Goal: Task Accomplishment & Management: Complete application form

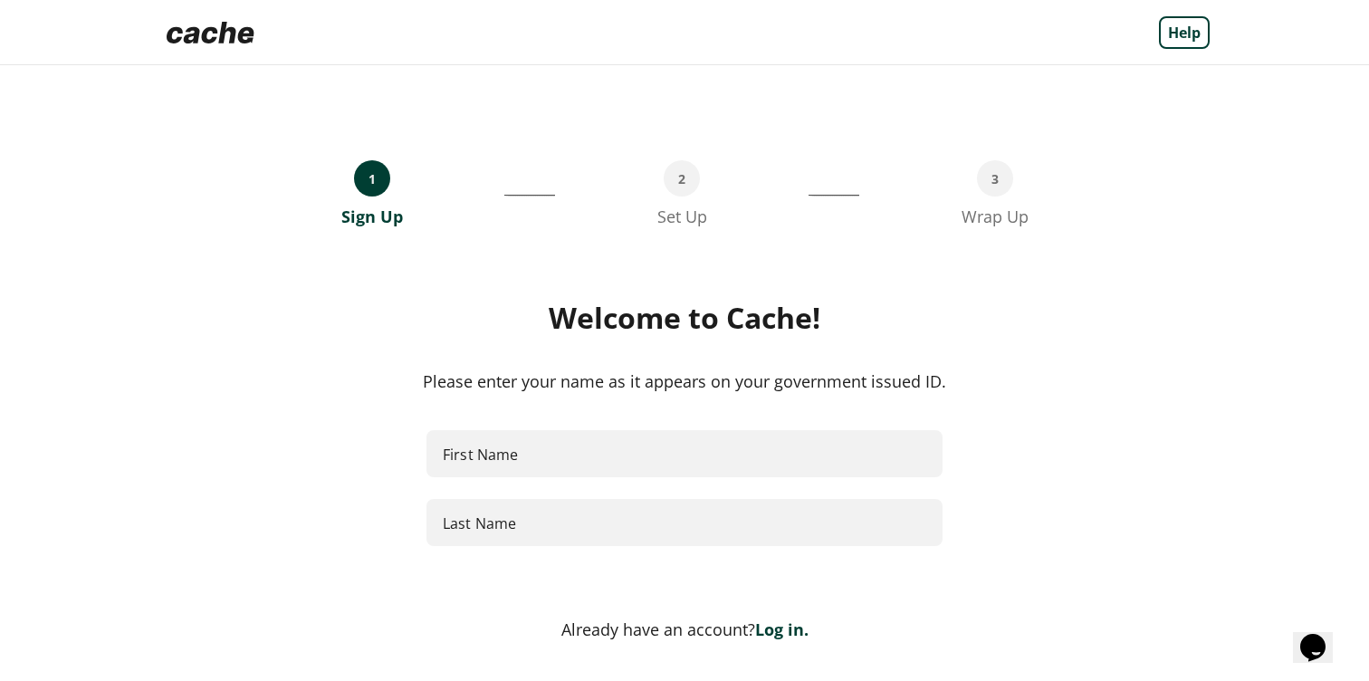
click at [1207, 194] on div "1 Sign Up __________________________________ 2 Set Up _________________________…" at bounding box center [684, 164] width 1050 height 126
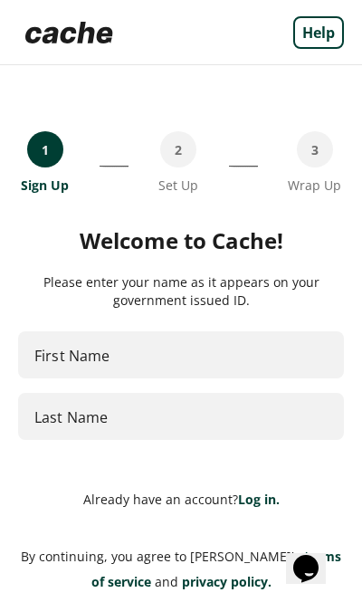
click at [155, 354] on input "First Name" at bounding box center [181, 355] width 326 height 48
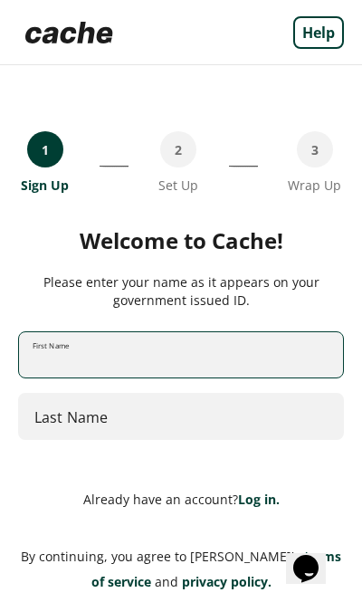
type input "*****"
click at [93, 425] on input "Last Name" at bounding box center [181, 417] width 326 height 48
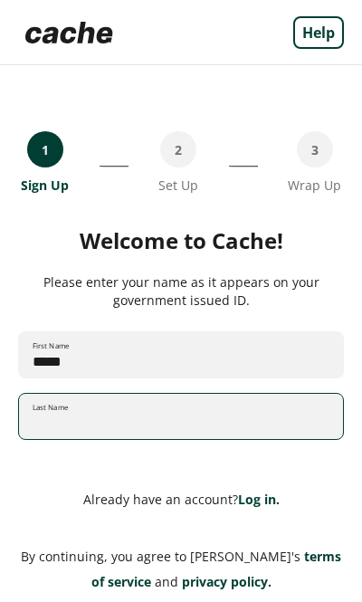
type input "******"
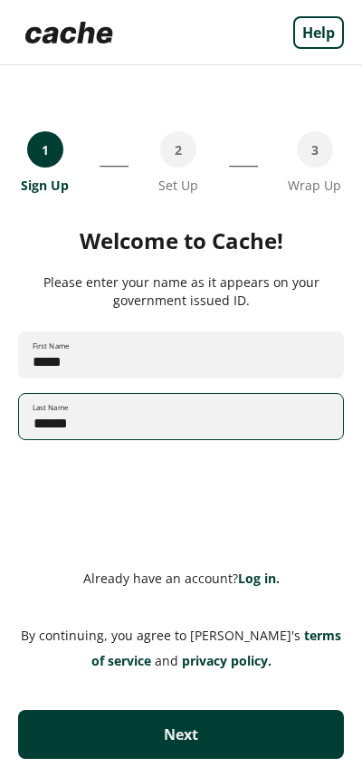
click at [318, 503] on div "Welcome to Cache! Please enter your name as it appears on your government issue…" at bounding box center [181, 381] width 326 height 303
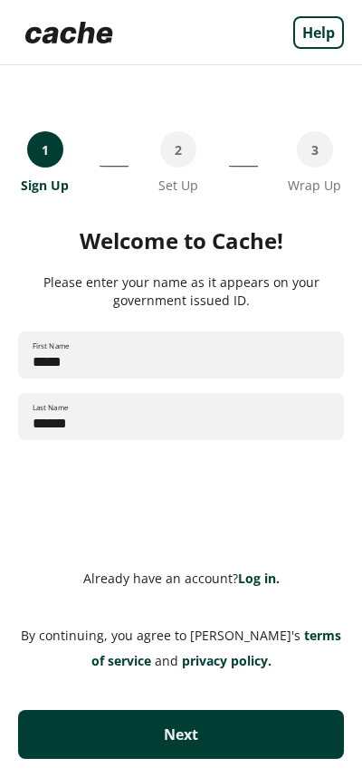
click at [207, 680] on button "Next" at bounding box center [181, 734] width 326 height 49
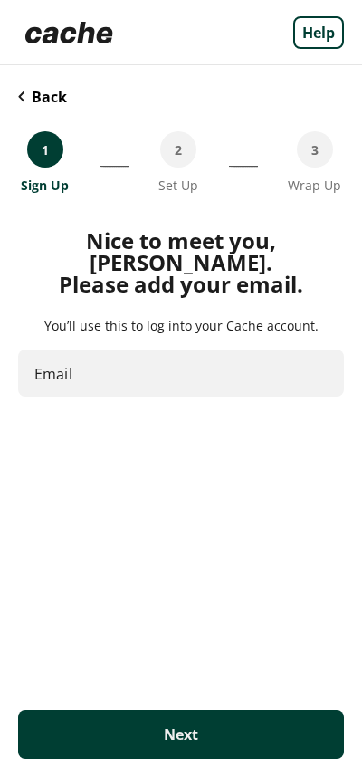
click at [136, 354] on input "Email" at bounding box center [181, 374] width 326 height 48
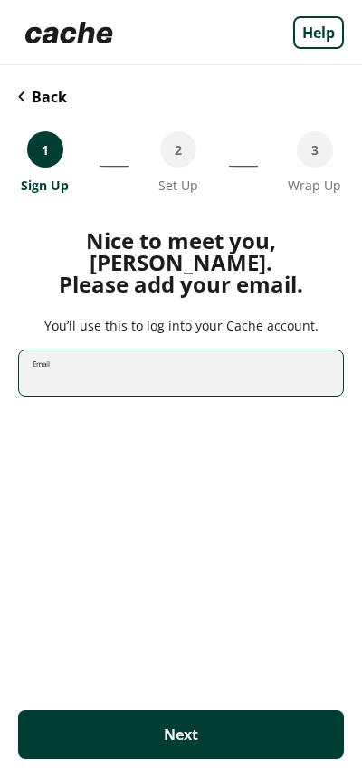
click at [136, 355] on input "Email" at bounding box center [181, 374] width 324 height 48
click at [136, 356] on input "Email" at bounding box center [181, 374] width 324 height 48
type input "*"
type input "**********"
click at [243, 680] on button "Next" at bounding box center [181, 734] width 326 height 49
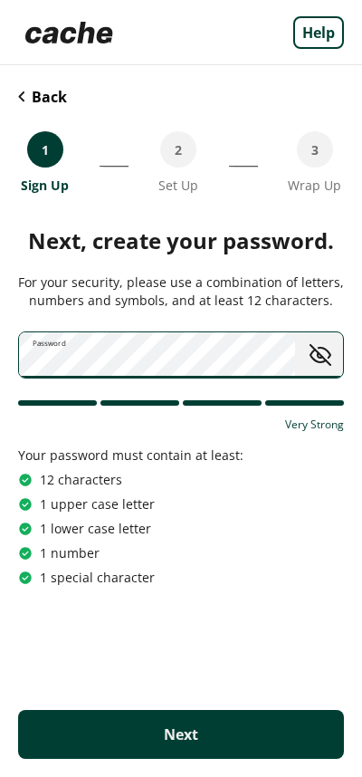
click at [324, 364] on span "toggle password visibility" at bounding box center [320, 355] width 37 height 37
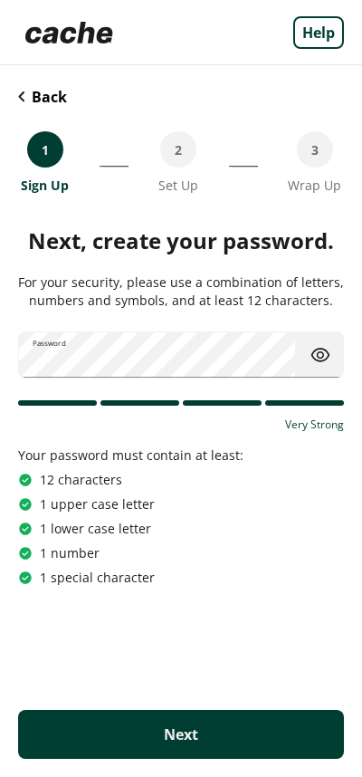
click at [202, 680] on button "Next" at bounding box center [181, 734] width 326 height 49
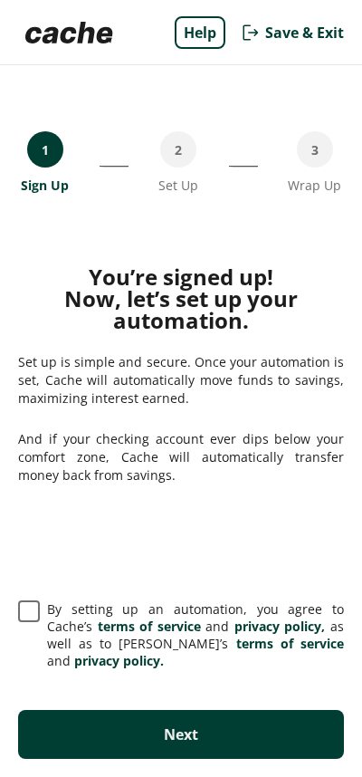
click at [29, 622] on span at bounding box center [29, 611] width 22 height 22
click at [234, 680] on button "Next" at bounding box center [181, 734] width 326 height 49
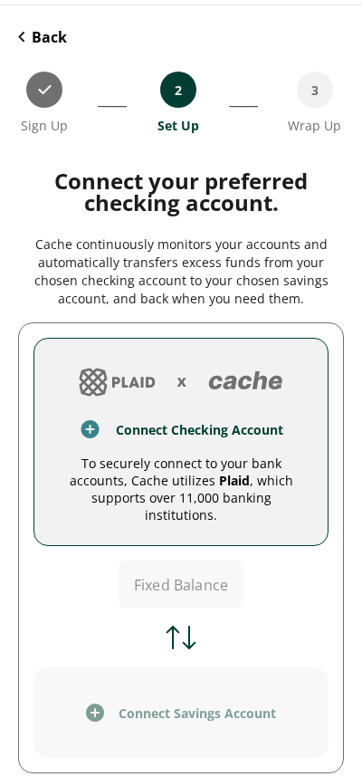
scroll to position [93, 0]
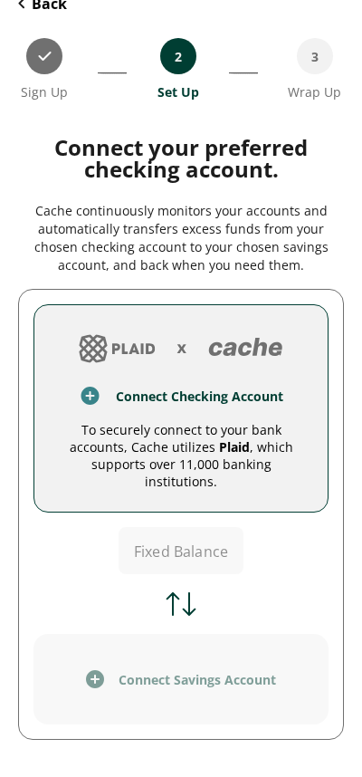
click at [91, 397] on img at bounding box center [90, 396] width 23 height 22
click at [191, 679] on button "Connect Savings Account" at bounding box center [181, 679] width 295 height 91
click at [185, 450] on div "To securely connect to your bank accounts, Cache utilizes Plaid , which support…" at bounding box center [181, 455] width 250 height 69
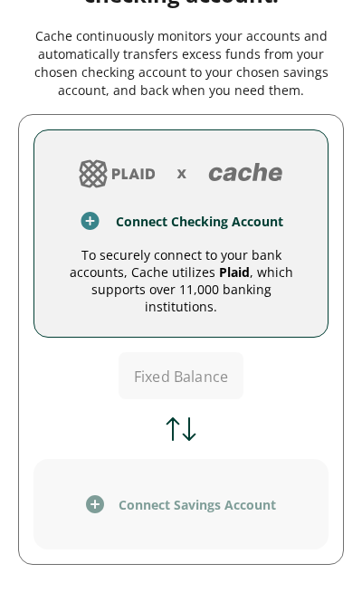
scroll to position [0, 0]
